Goal: Communication & Community: Answer question/provide support

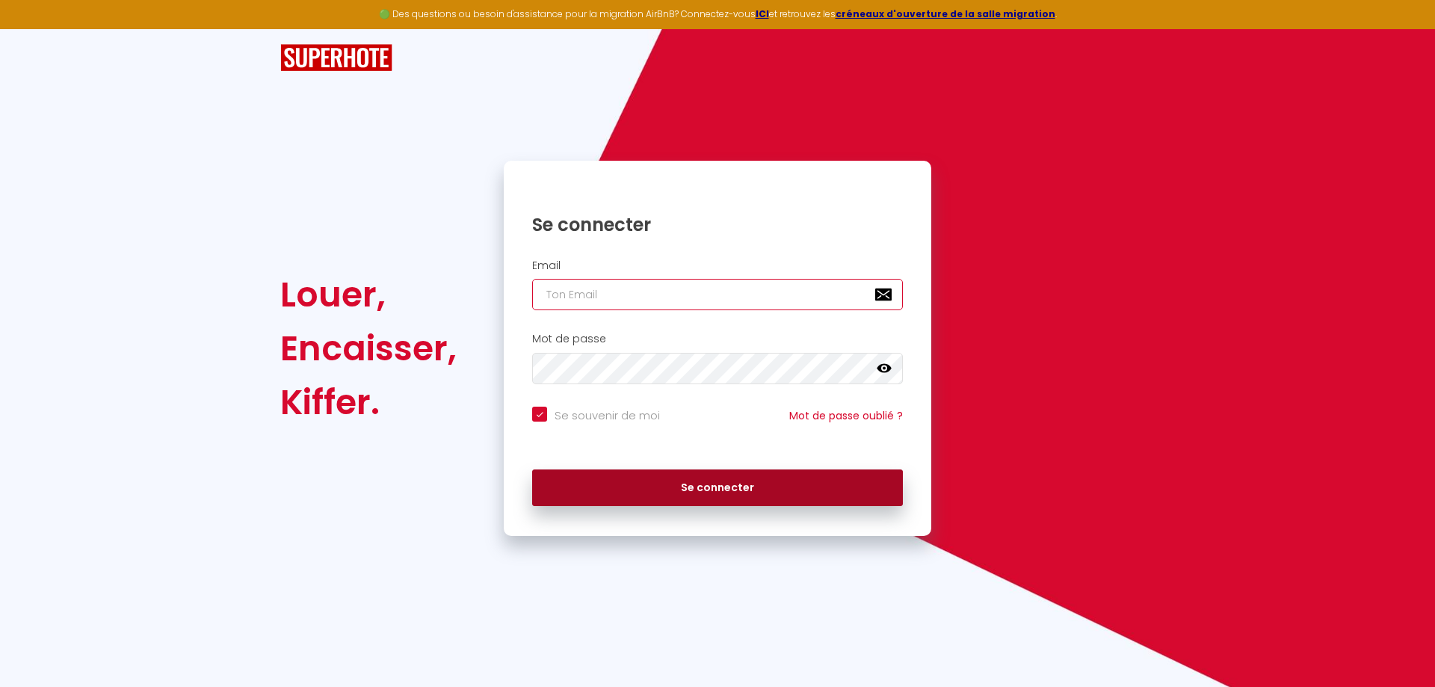
type input "[EMAIL_ADDRESS][DOMAIN_NAME]"
click at [679, 482] on button "Se connecter" at bounding box center [717, 487] width 371 height 37
checkbox input "true"
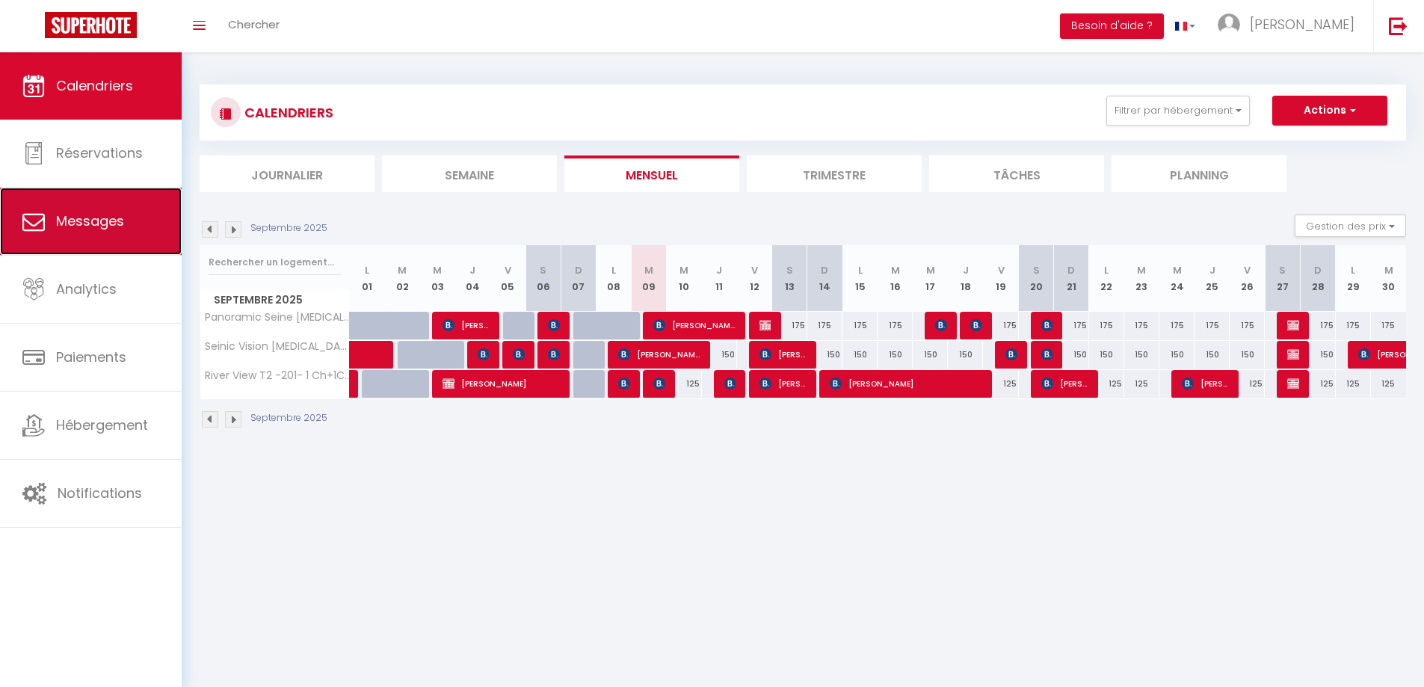
click at [106, 224] on span "Messages" at bounding box center [90, 221] width 68 height 19
select select "message"
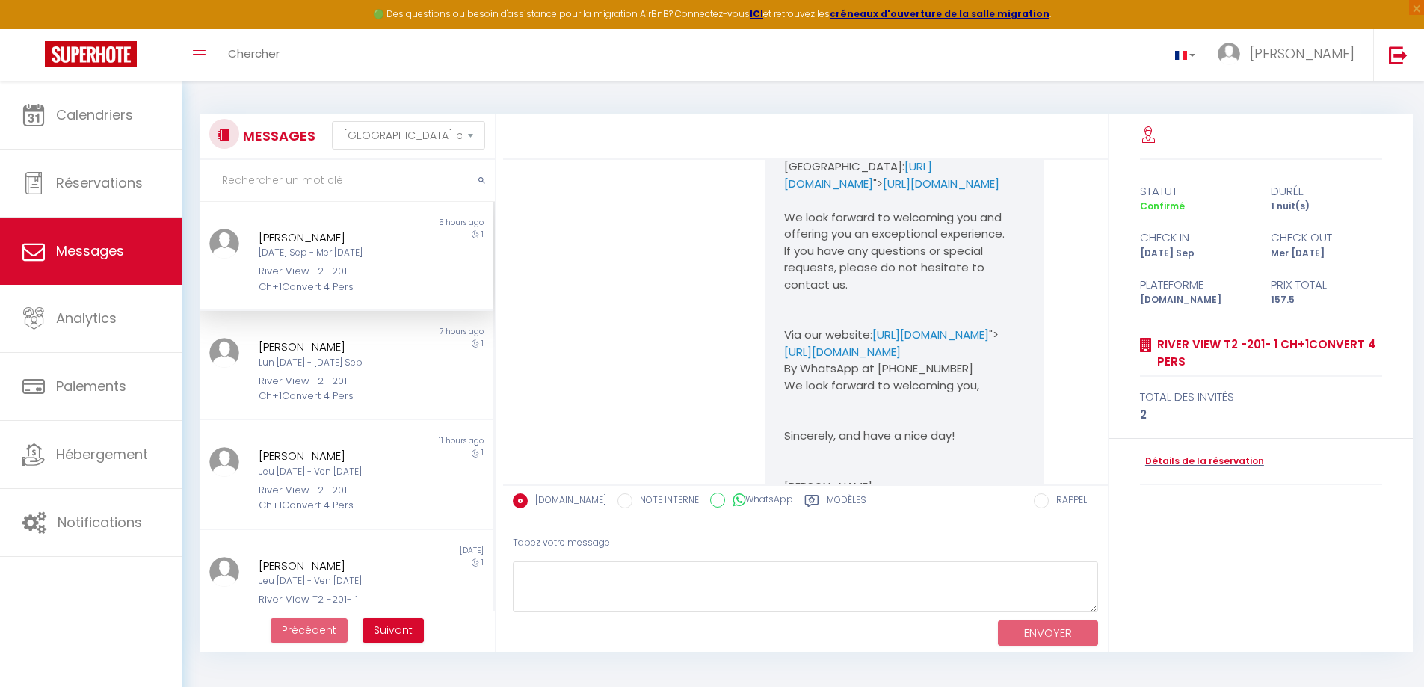
scroll to position [937, 0]
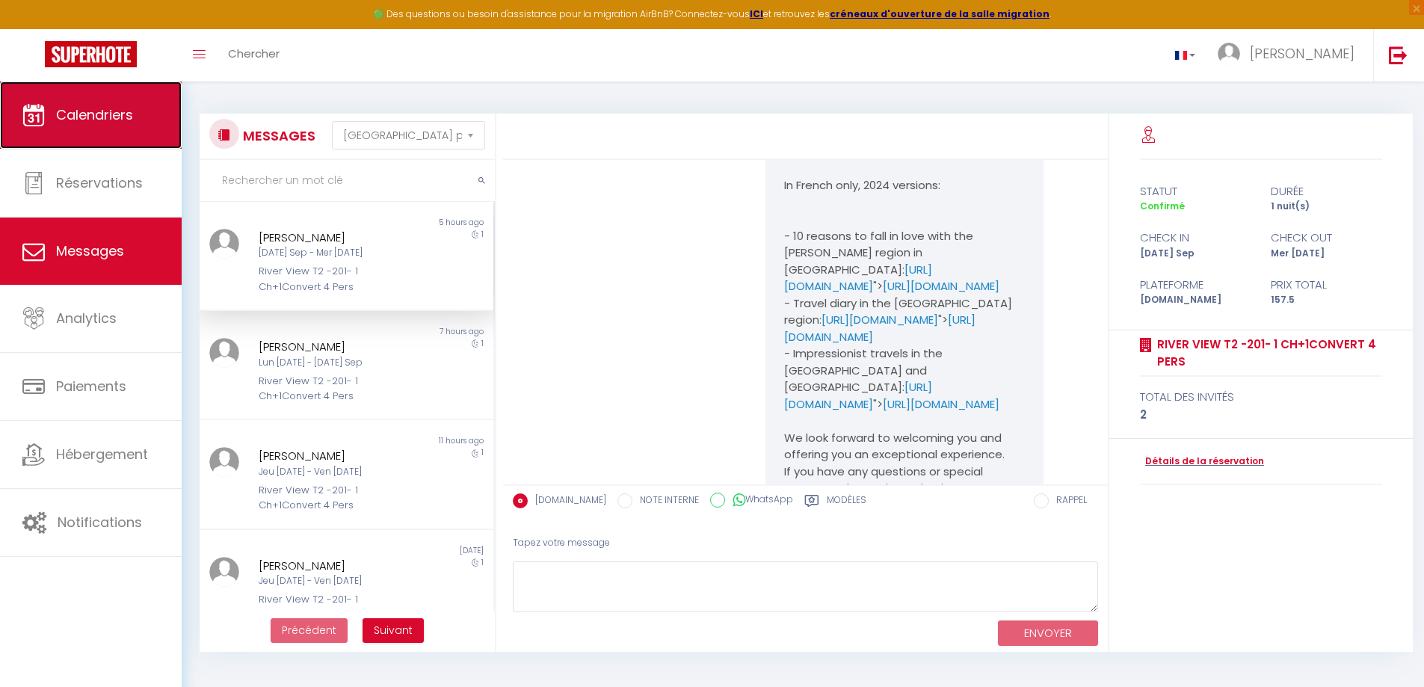
click at [119, 120] on span "Calendriers" at bounding box center [94, 114] width 77 height 19
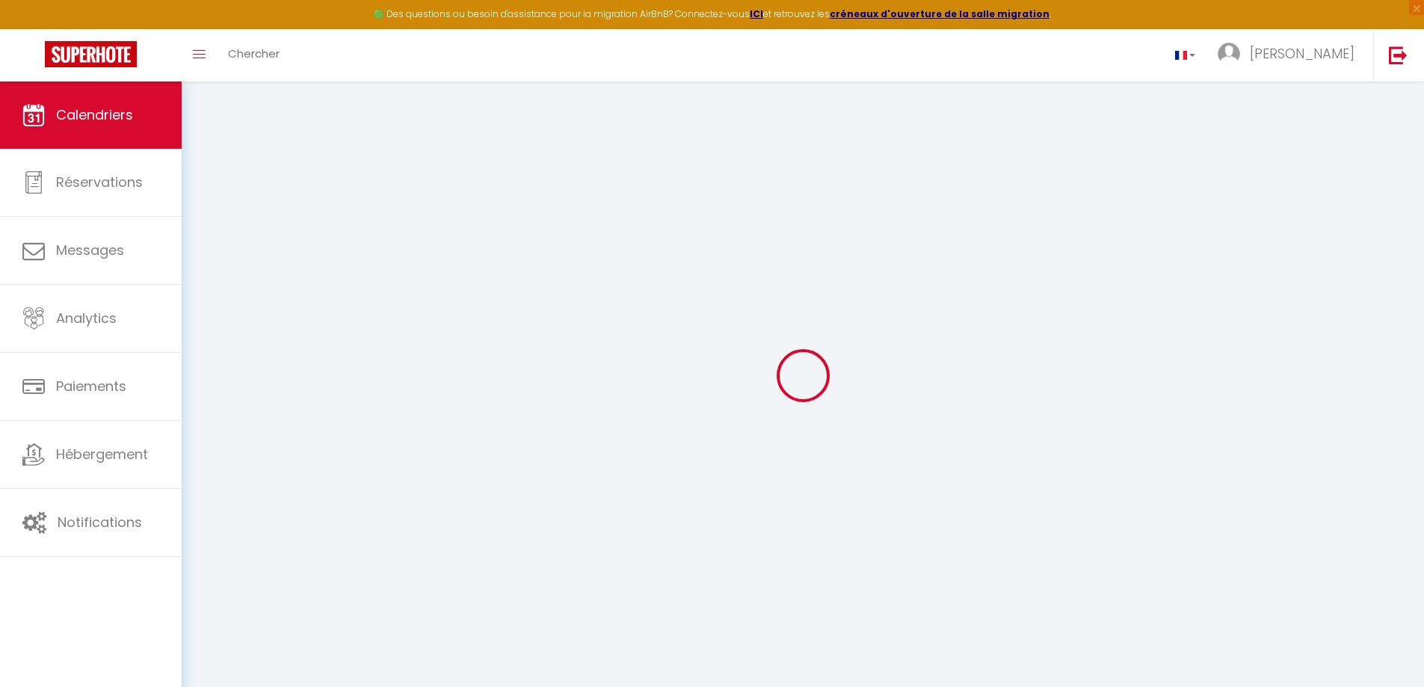
select select
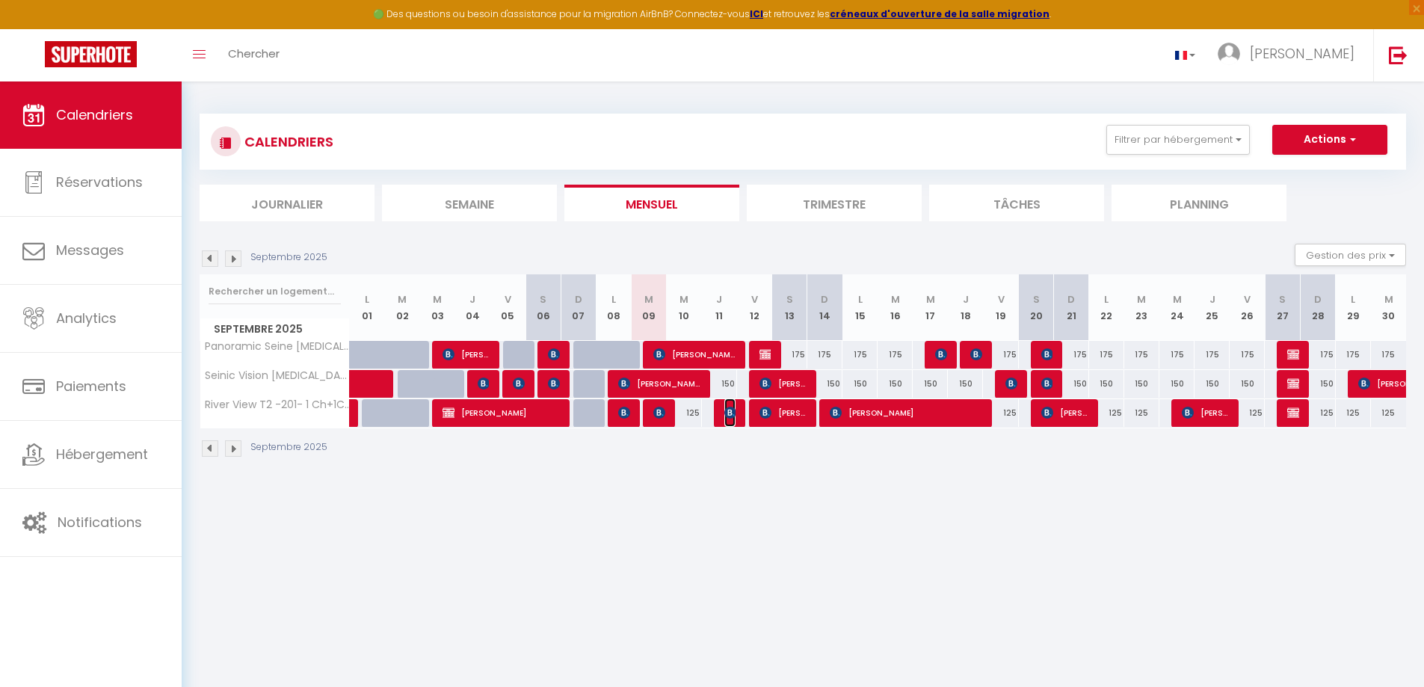
click at [727, 410] on img at bounding box center [730, 413] width 12 height 12
select select "OK"
select select "1"
select select "0"
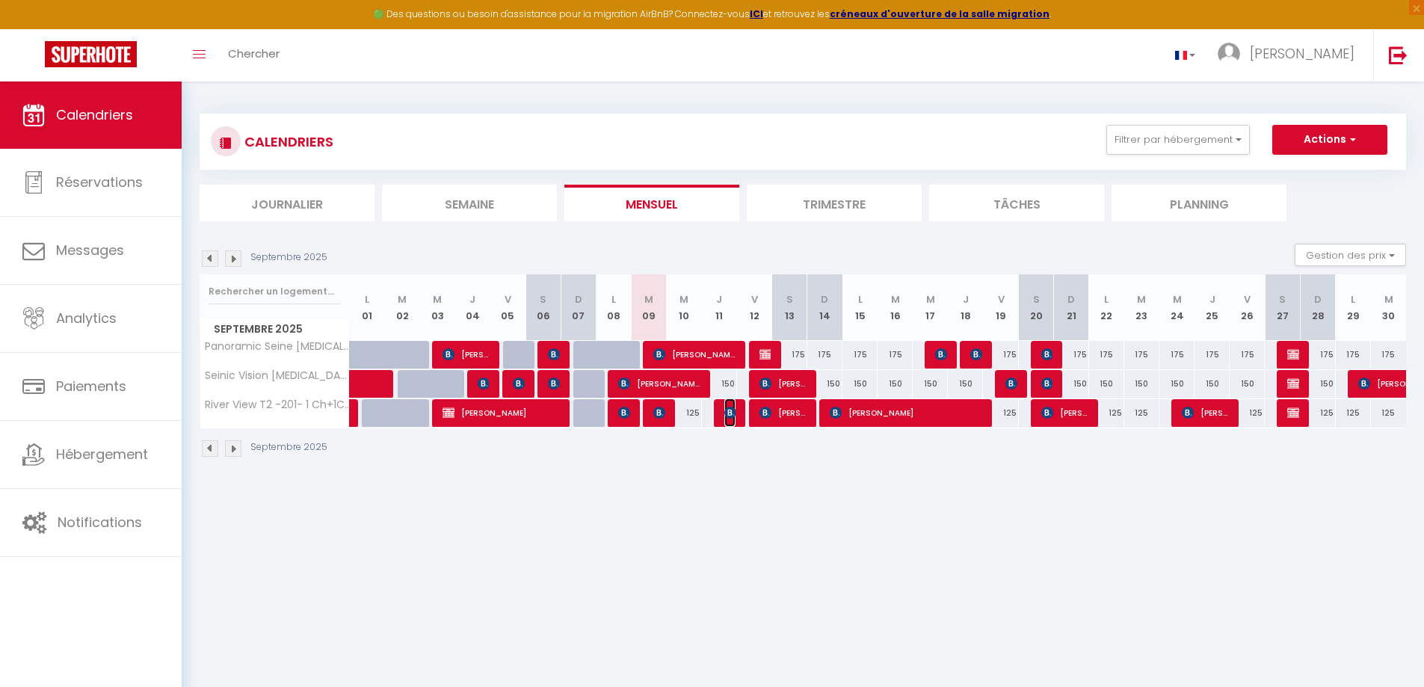
select select "1"
select select
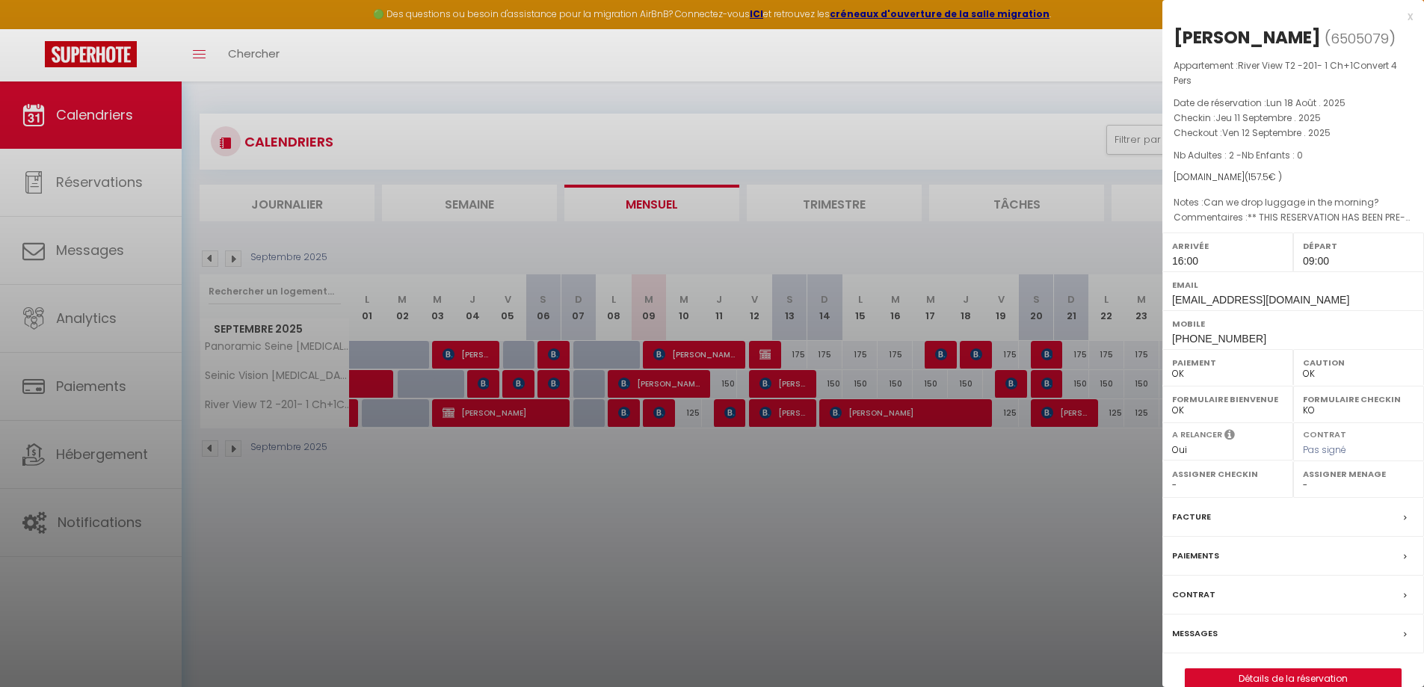
click at [1197, 631] on label "Messages" at bounding box center [1195, 634] width 46 height 16
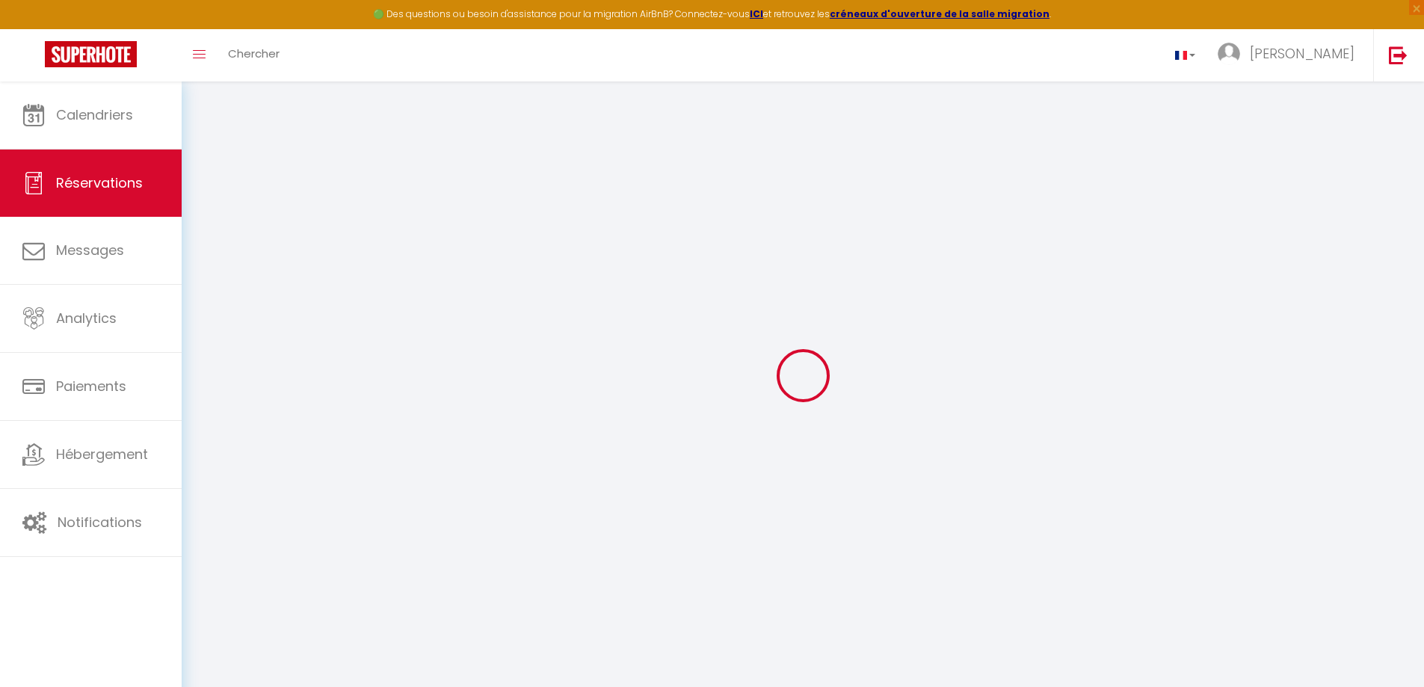
select select
checkbox input "false"
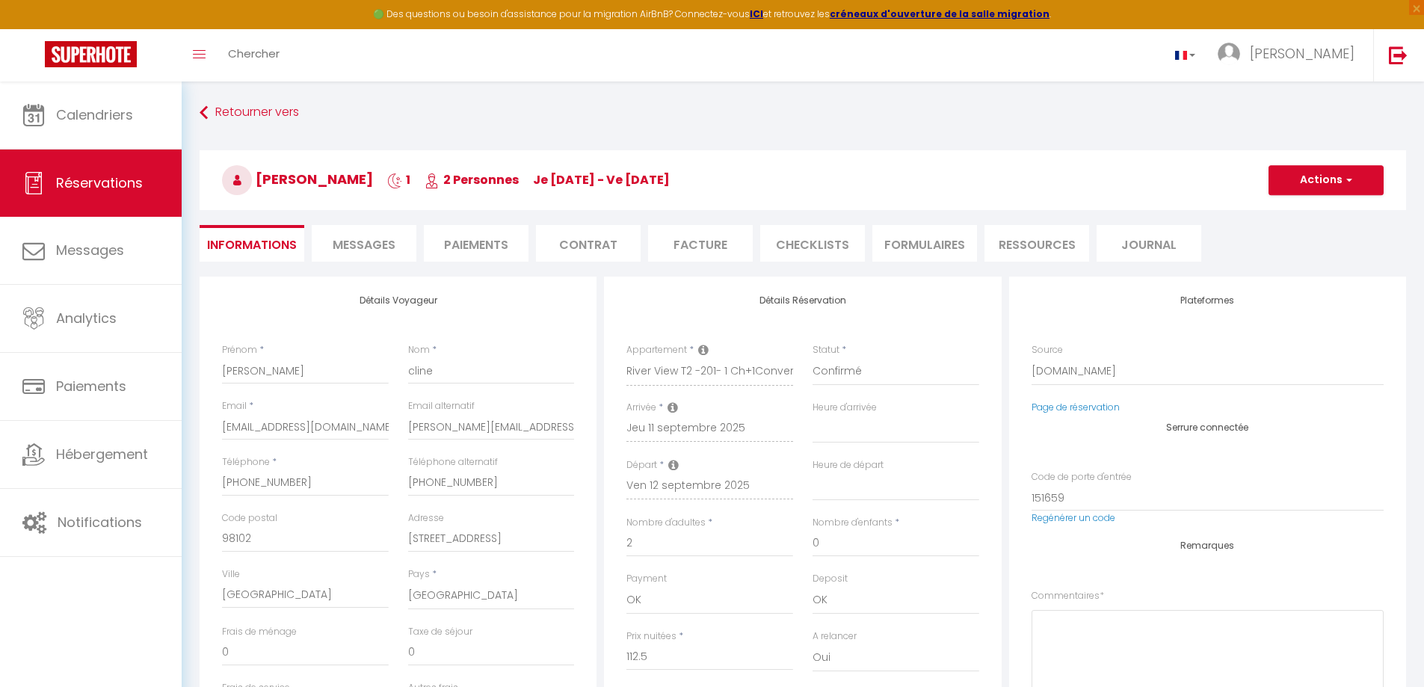
select select
checkbox input "false"
type textarea "** THIS RESERVATION HAS BEEN PRE-PAID ** Reservation has a cancellation grace p…"
type textarea "Can we drop luggage in the morning?"
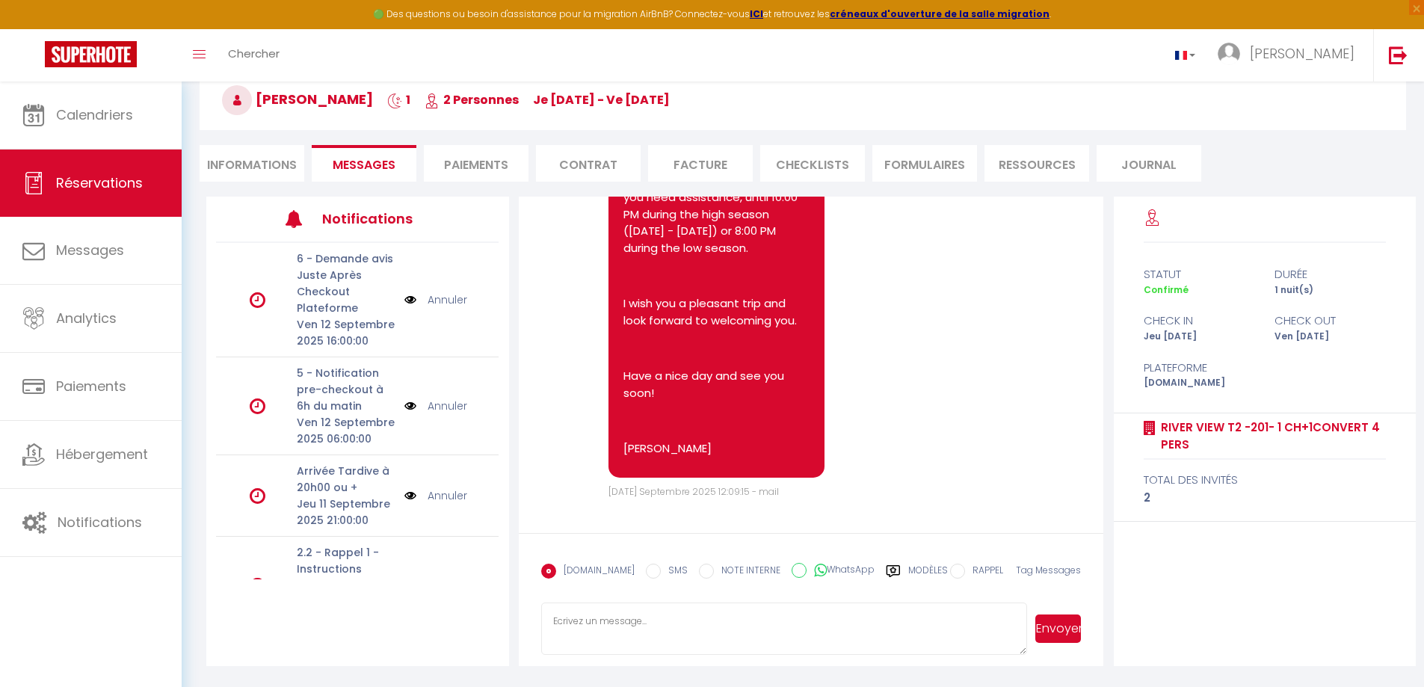
scroll to position [81, 0]
click at [253, 159] on li "Informations" at bounding box center [252, 162] width 105 height 37
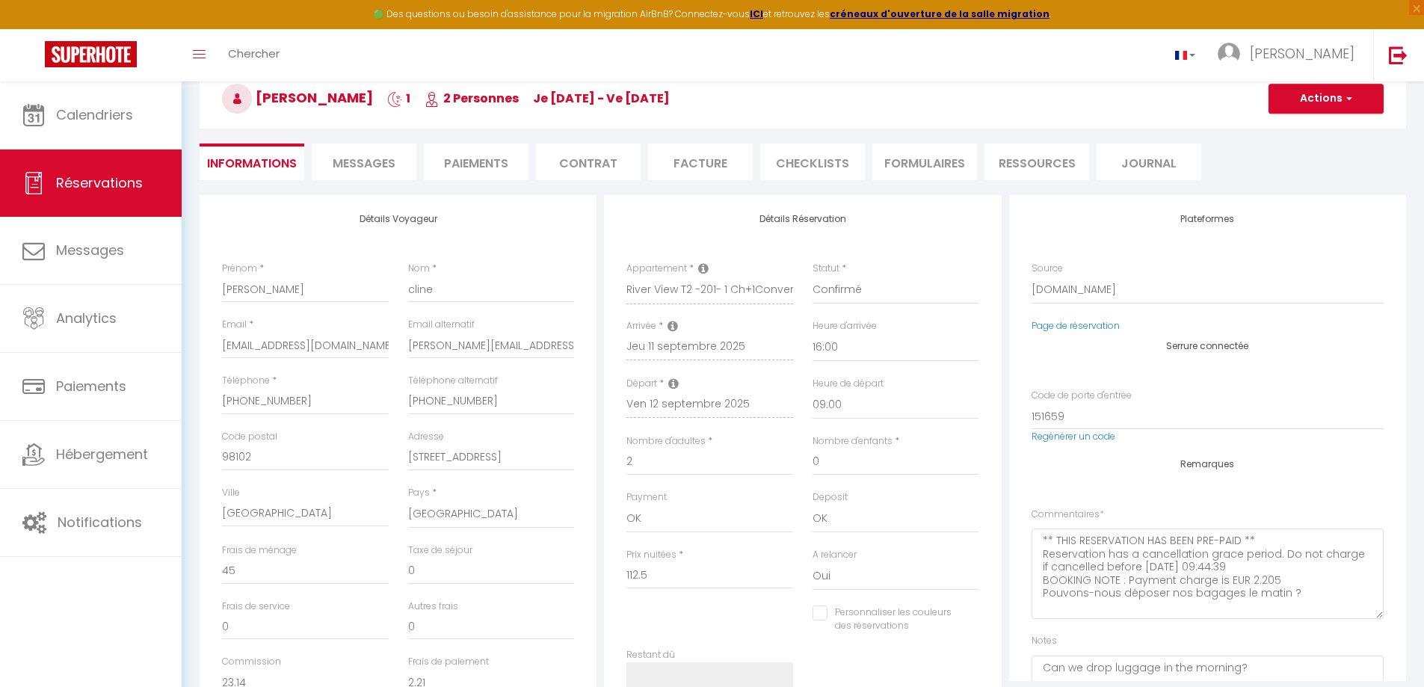
checkbox input "false"
click at [367, 157] on span "Messages" at bounding box center [364, 163] width 63 height 17
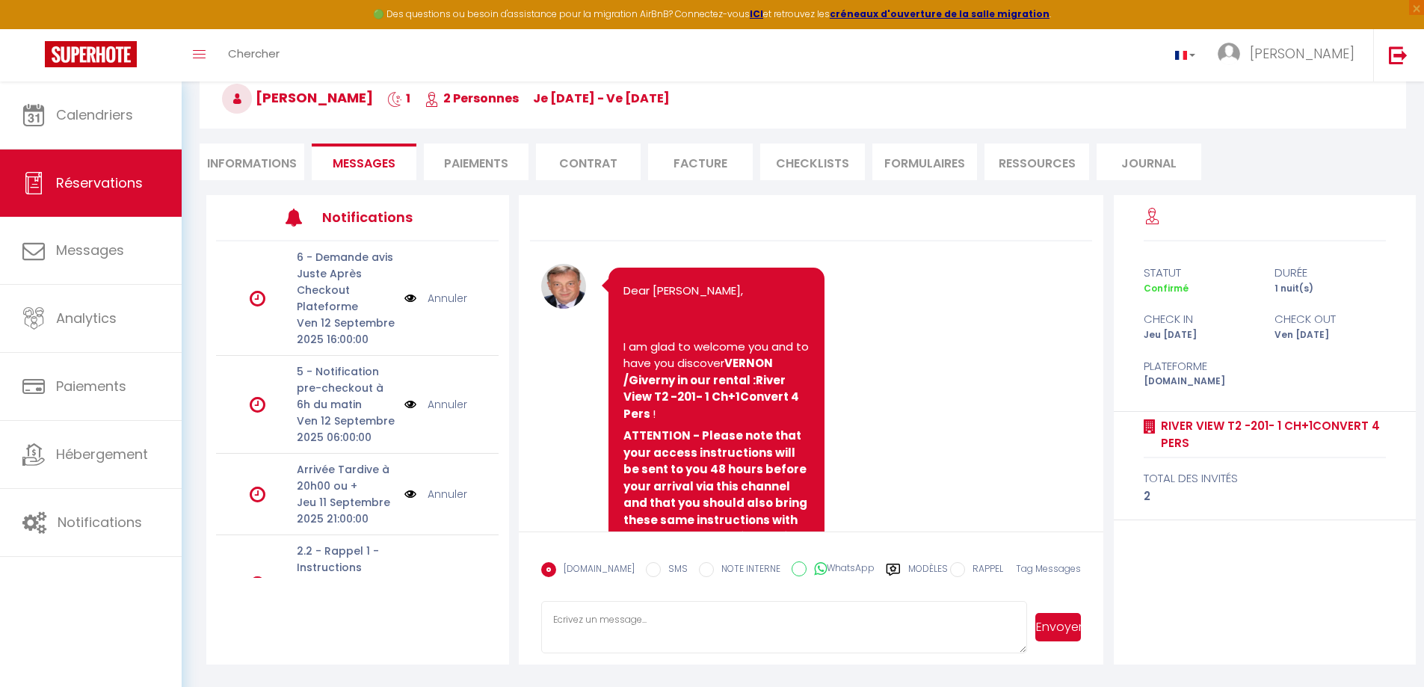
click at [657, 623] on textarea at bounding box center [784, 627] width 487 height 52
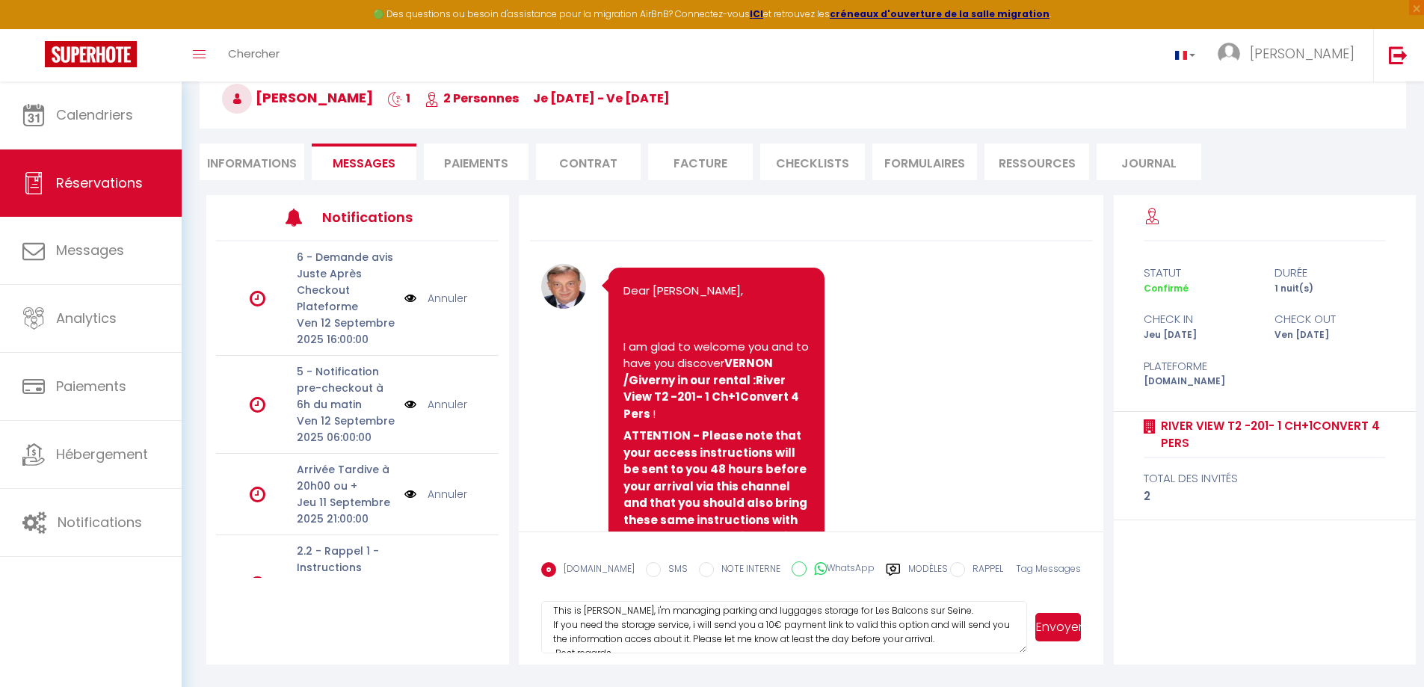
scroll to position [30, 0]
click at [709, 632] on textarea "Hello [PERSON_NAME] This is [PERSON_NAME], i'm managing parking and luggages st…" at bounding box center [784, 627] width 487 height 52
click at [820, 632] on textarea "Hello [PERSON_NAME] This is [PERSON_NAME], i'm managing parking and luggages st…" at bounding box center [784, 627] width 487 height 52
click at [731, 632] on textarea "Hello [PERSON_NAME] This is [PERSON_NAME], i'm managing parking and luggages st…" at bounding box center [784, 627] width 487 height 52
click at [789, 635] on textarea "Hello [PERSON_NAME] This is [PERSON_NAME], i'm managing parking and luggages st…" at bounding box center [784, 627] width 487 height 52
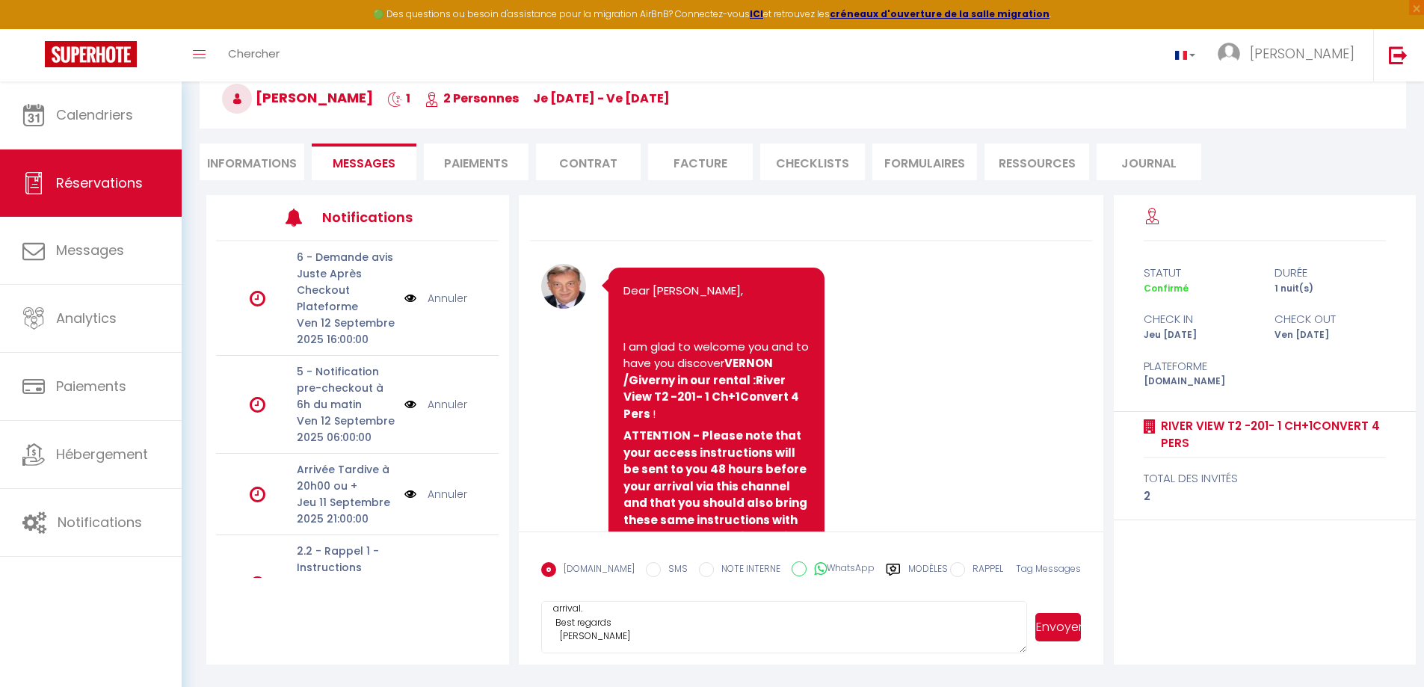
scroll to position [70, 0]
type textarea "Hello [PERSON_NAME] This is [PERSON_NAME], i'm managing parking and luggages st…"
click at [1058, 621] on button "Envoyer" at bounding box center [1058, 627] width 46 height 28
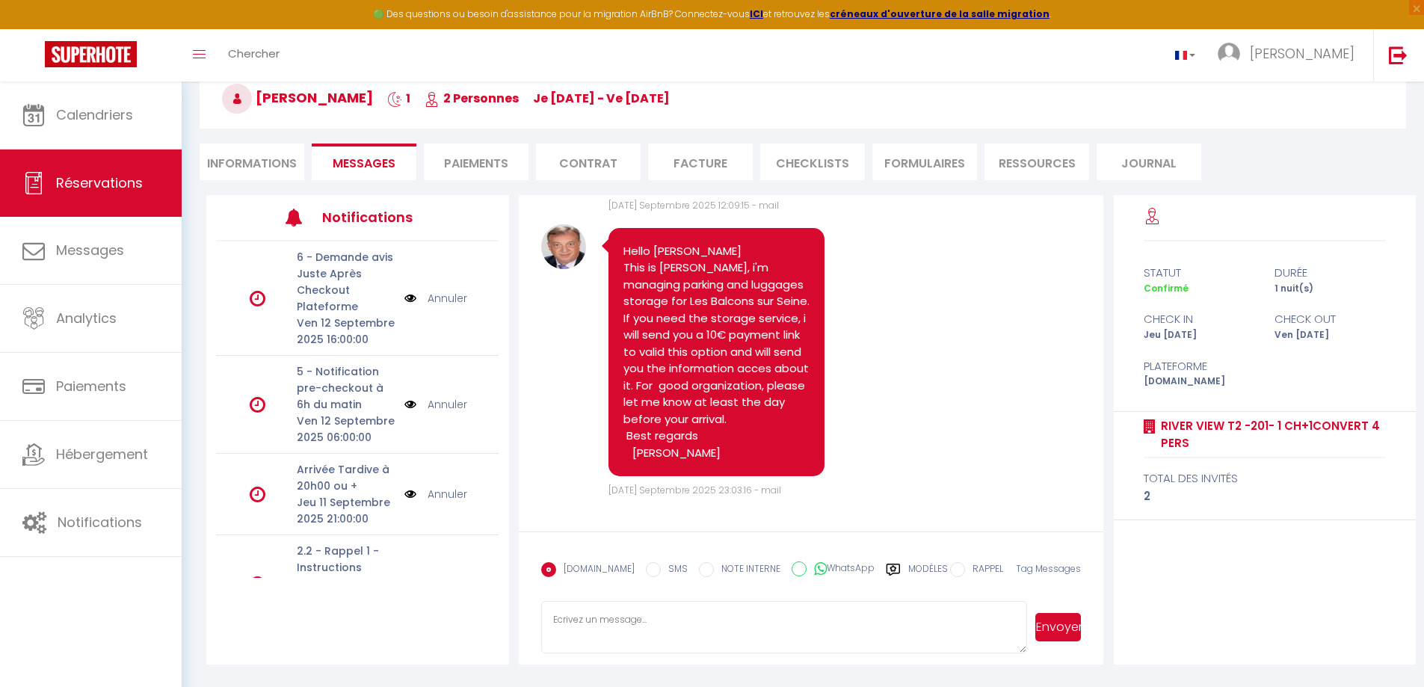
scroll to position [3167, 0]
